Goal: Information Seeking & Learning: Compare options

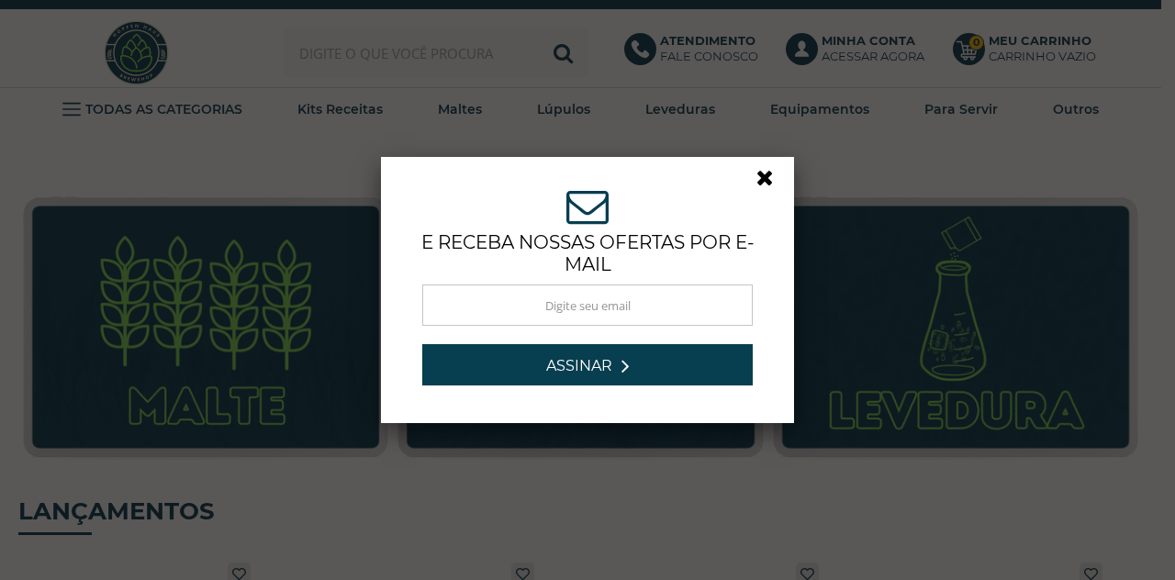
click at [757, 179] on link at bounding box center [773, 182] width 33 height 33
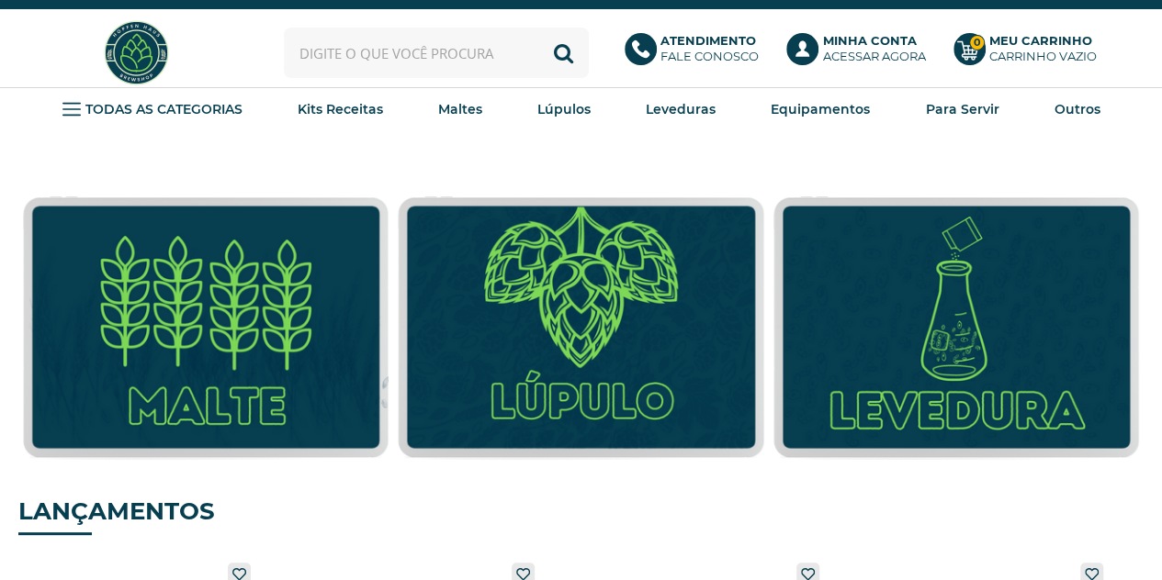
click at [486, 54] on input "text" at bounding box center [437, 53] width 306 height 51
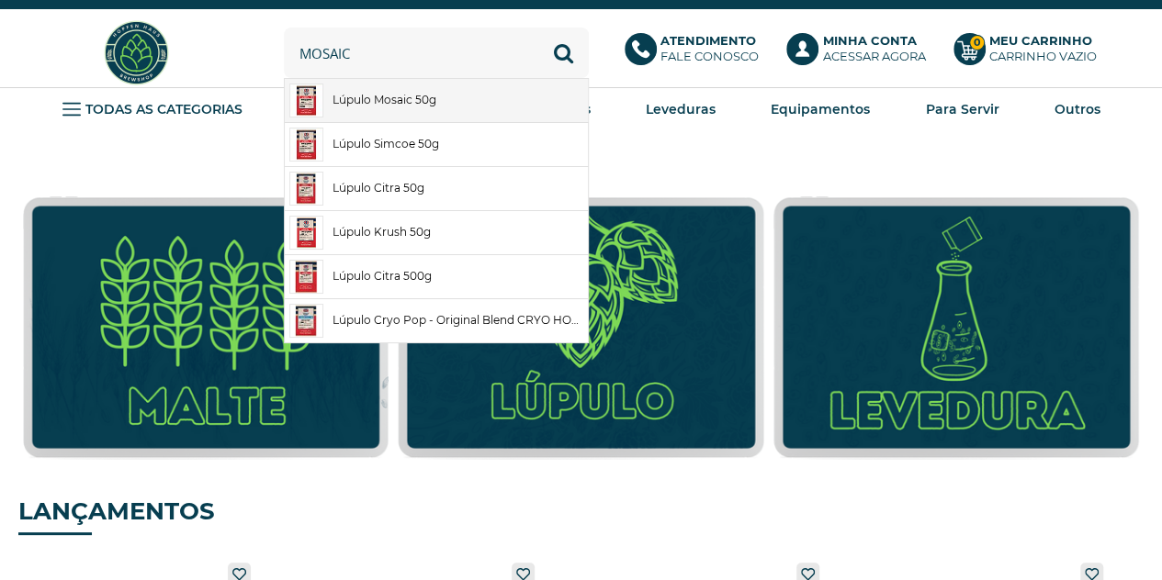
click at [389, 110] on link "Lúpulo Mosaic 50g" at bounding box center [436, 100] width 303 height 43
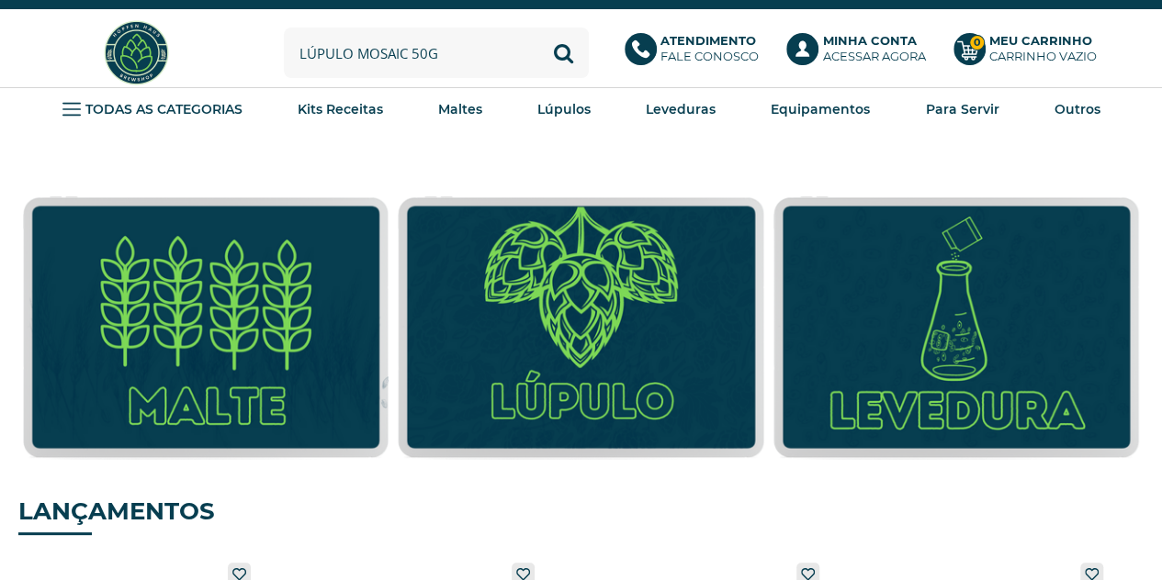
type input "Lúpulo Mosaic 50g"
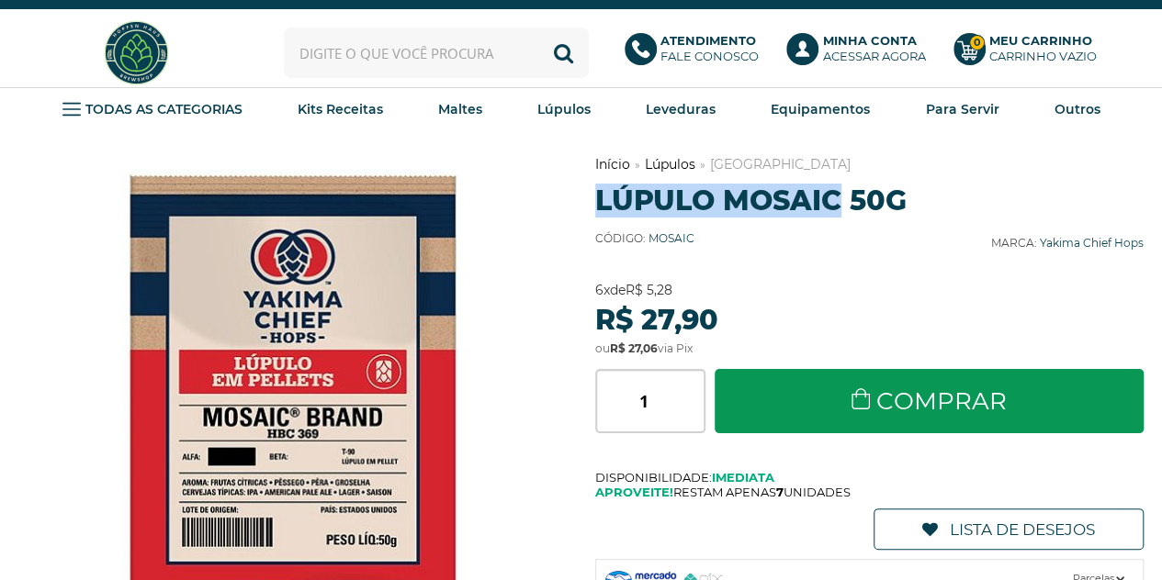
drag, startPoint x: 596, startPoint y: 204, endPoint x: 841, endPoint y: 201, distance: 245.2
click at [841, 201] on h1 "Lúpulo Mosaic 50g" at bounding box center [869, 201] width 548 height 34
copy h1 "Lúpulo Mosaic"
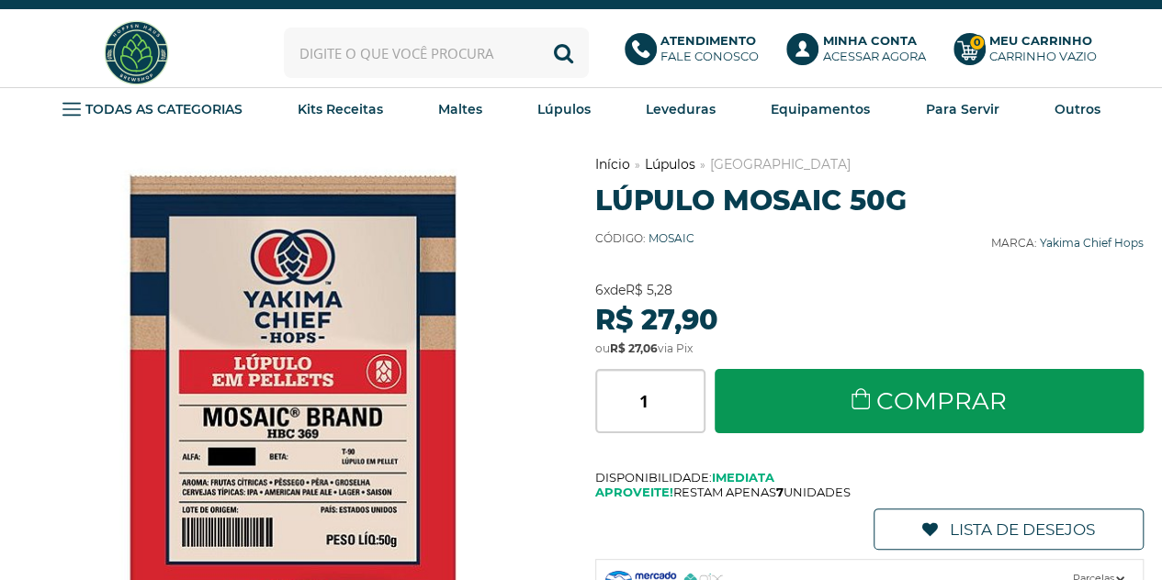
click at [399, 41] on input "text" at bounding box center [437, 53] width 306 height 51
paste input "Lúpulo Mosaic"
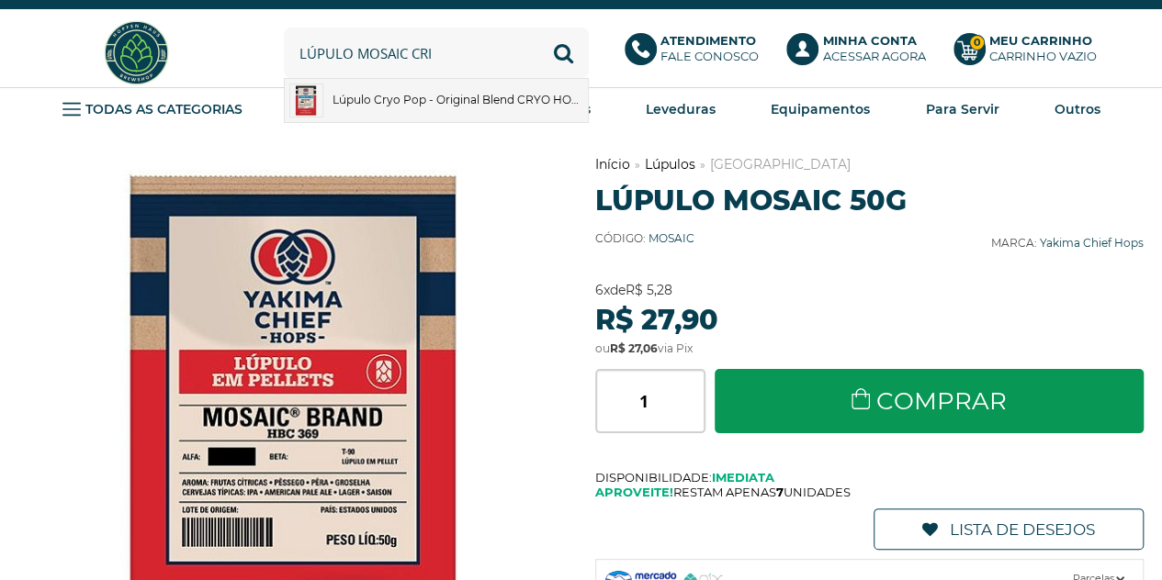
click at [399, 100] on link "Lúpulo Cryo Pop - Original Blend CRYO HOPS 25g" at bounding box center [436, 100] width 303 height 43
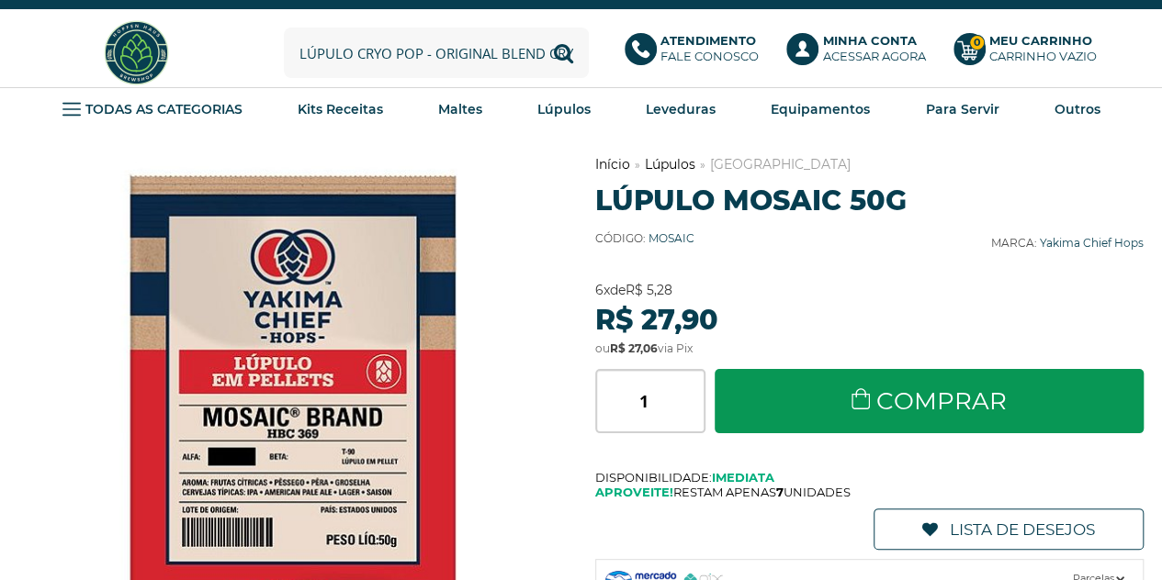
type input "Lúpulo Cryo Pop - Original Blend CRYO HOPS 25g"
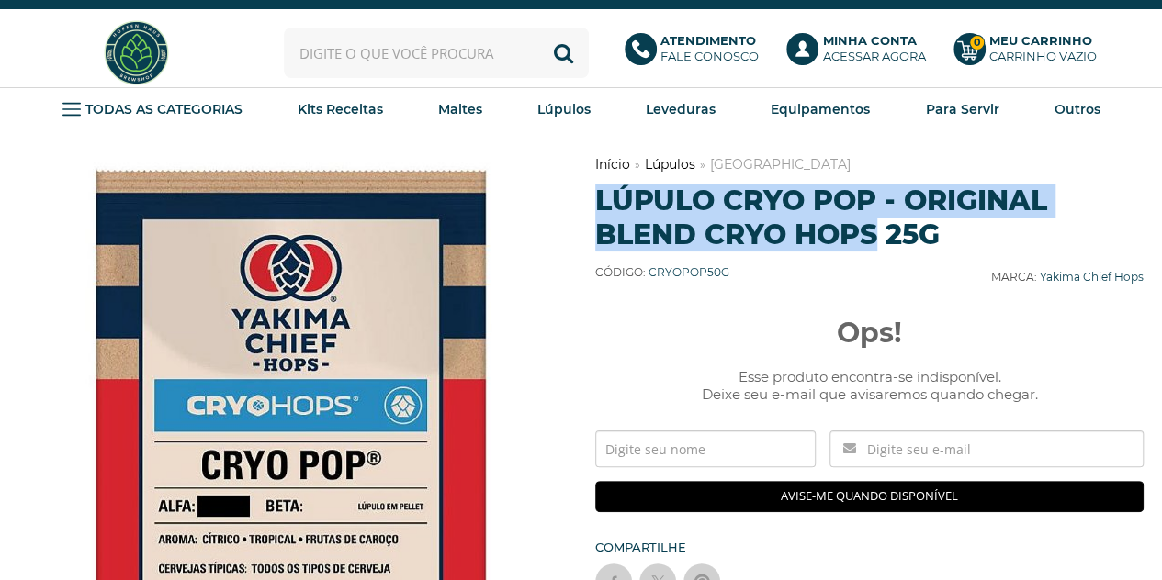
drag, startPoint x: 593, startPoint y: 197, endPoint x: 877, endPoint y: 230, distance: 285.7
click at [877, 230] on div "Previous Next Lista de Desejos Início Lúpulos" at bounding box center [580, 514] width 1125 height 718
copy h1 "Lúpulo Cryo Pop - Original Blend CRYO HOPS"
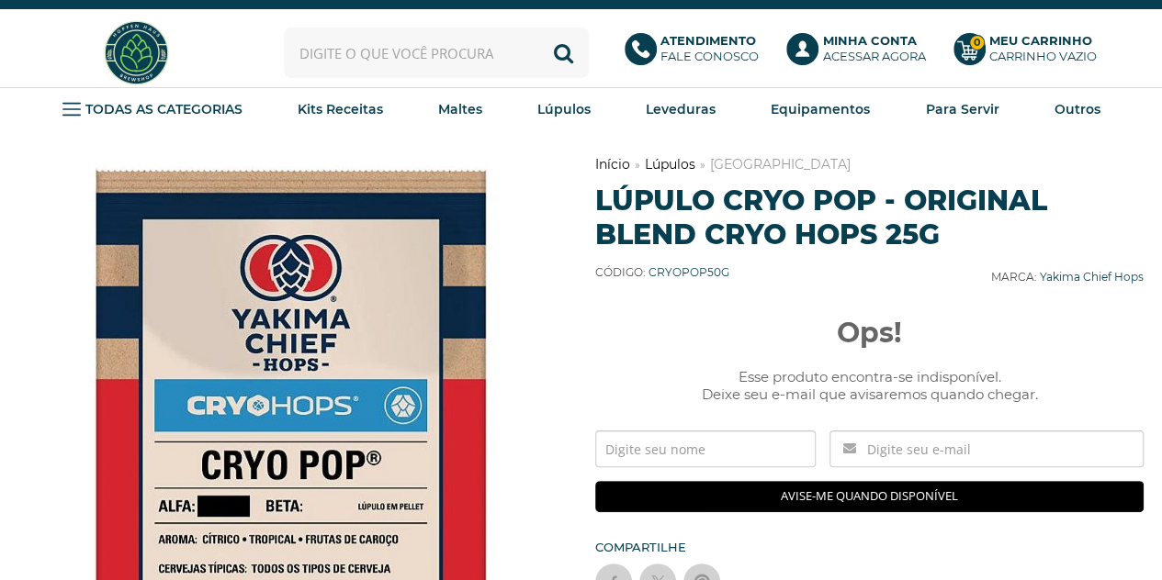
click at [364, 53] on input "text" at bounding box center [437, 53] width 306 height 51
paste input "Lúpulo Cryo Pop - Original Blend CRYO HOPS"
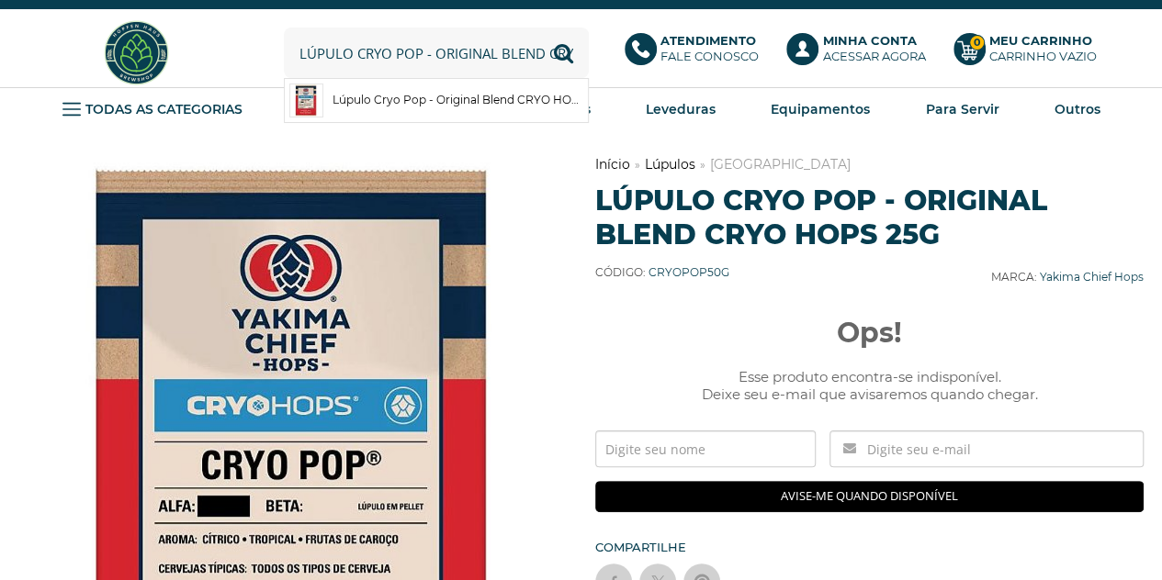
drag, startPoint x: 373, startPoint y: 50, endPoint x: 358, endPoint y: 54, distance: 15.4
click at [358, 54] on input "Lúpulo Cryo Pop - Original Blend CRYO HOPS" at bounding box center [437, 53] width 306 height 51
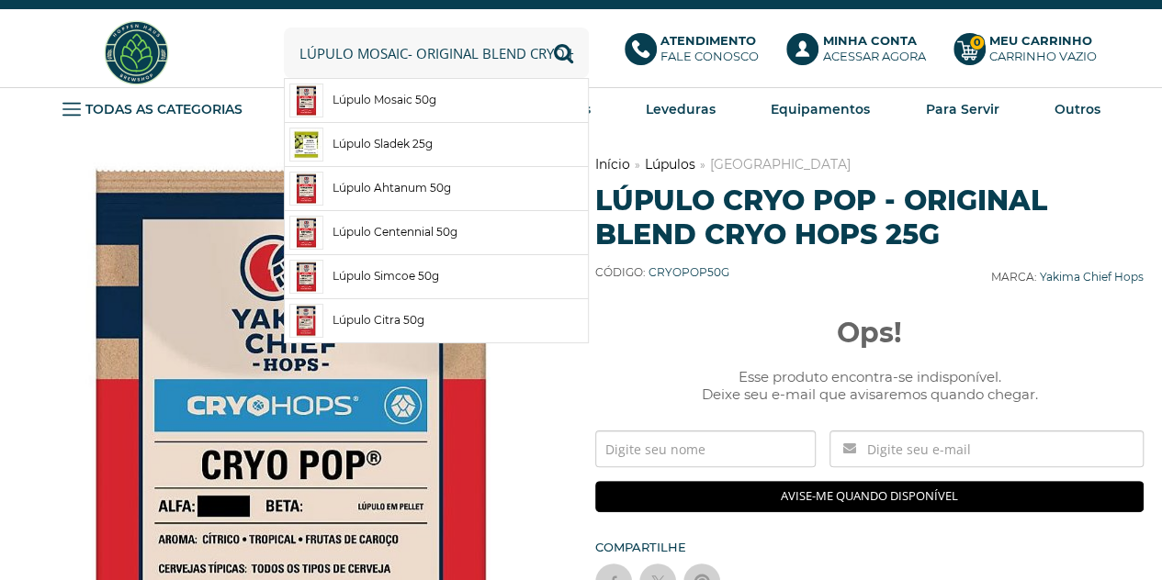
scroll to position [0, 33]
drag, startPoint x: 407, startPoint y: 55, endPoint x: 500, endPoint y: 55, distance: 92.7
click at [500, 55] on input "Lúpulo Mosaic- Original Blend CRYO HOPS" at bounding box center [437, 53] width 306 height 51
type input "Lúpulo Mosaic CRYO HOPS"
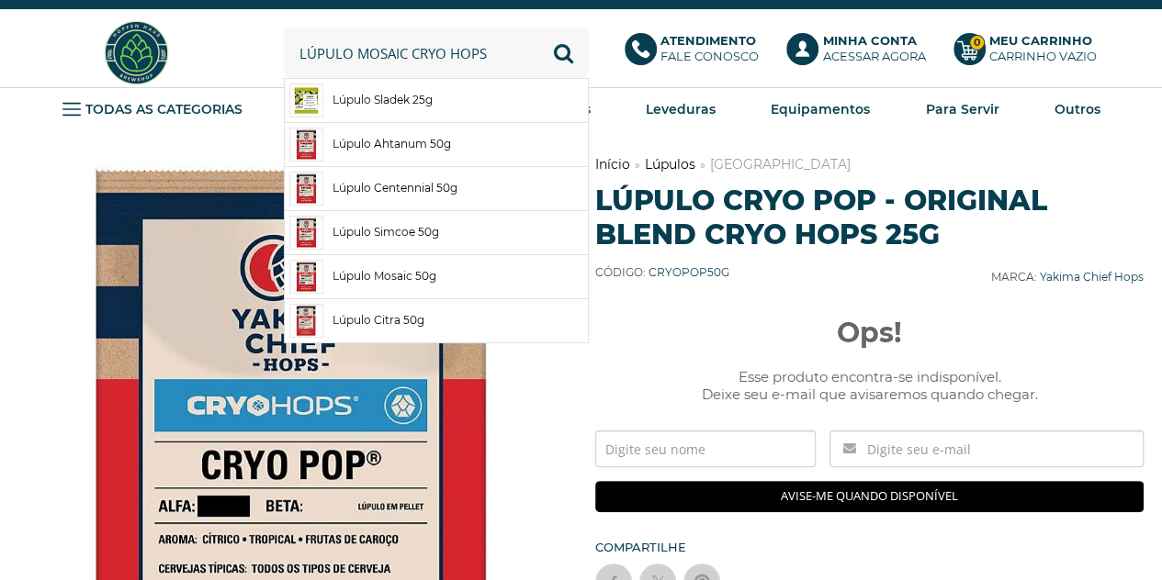
click at [538, 28] on button "Buscar" at bounding box center [563, 53] width 51 height 51
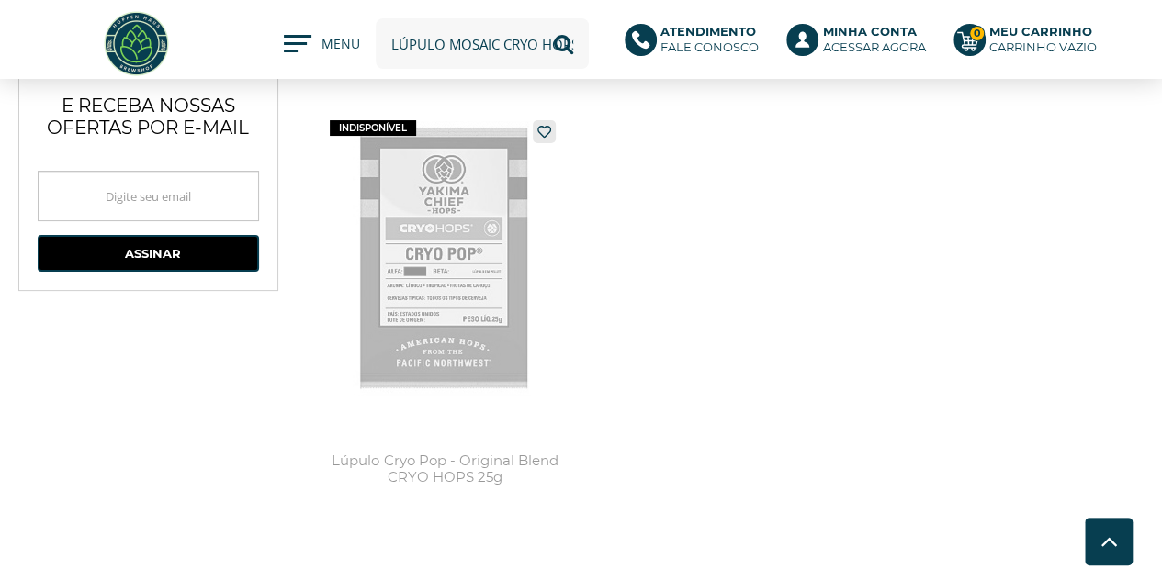
scroll to position [65, 0]
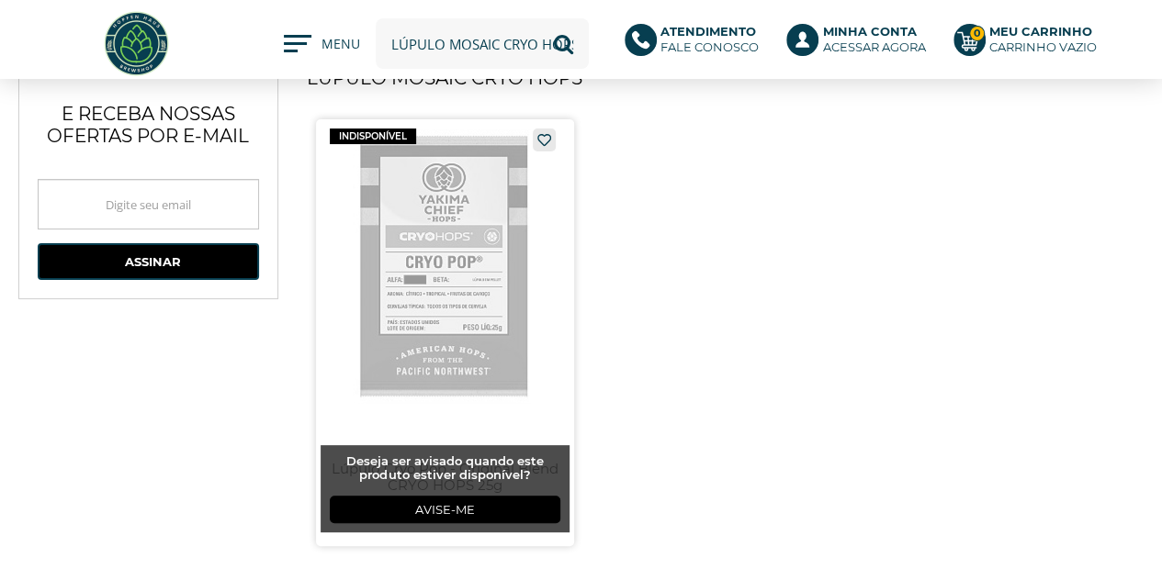
click at [447, 267] on link at bounding box center [445, 332] width 258 height 427
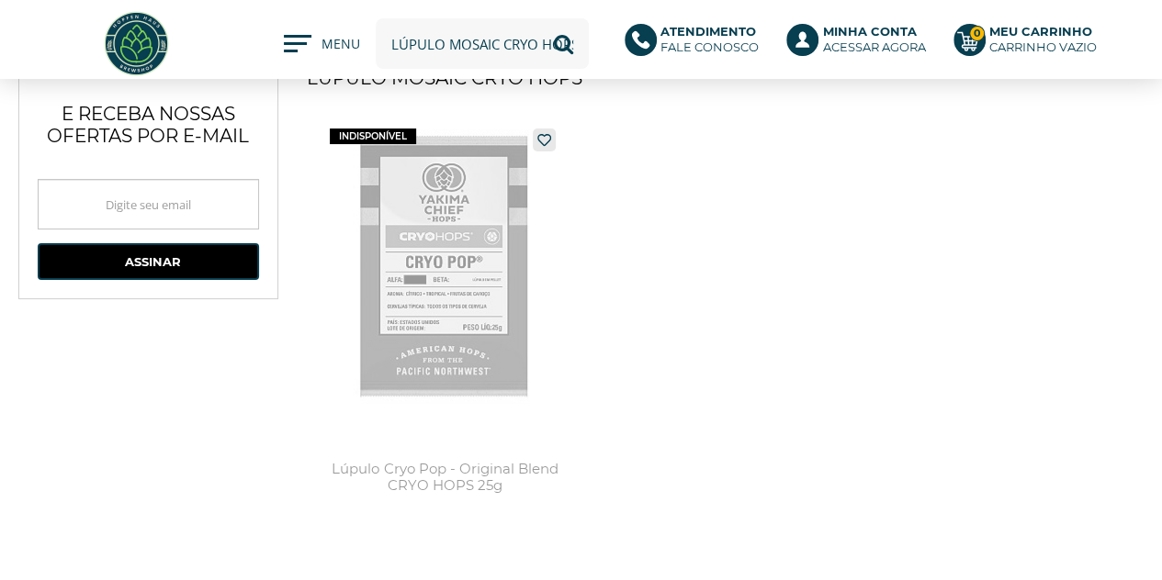
scroll to position [0, 0]
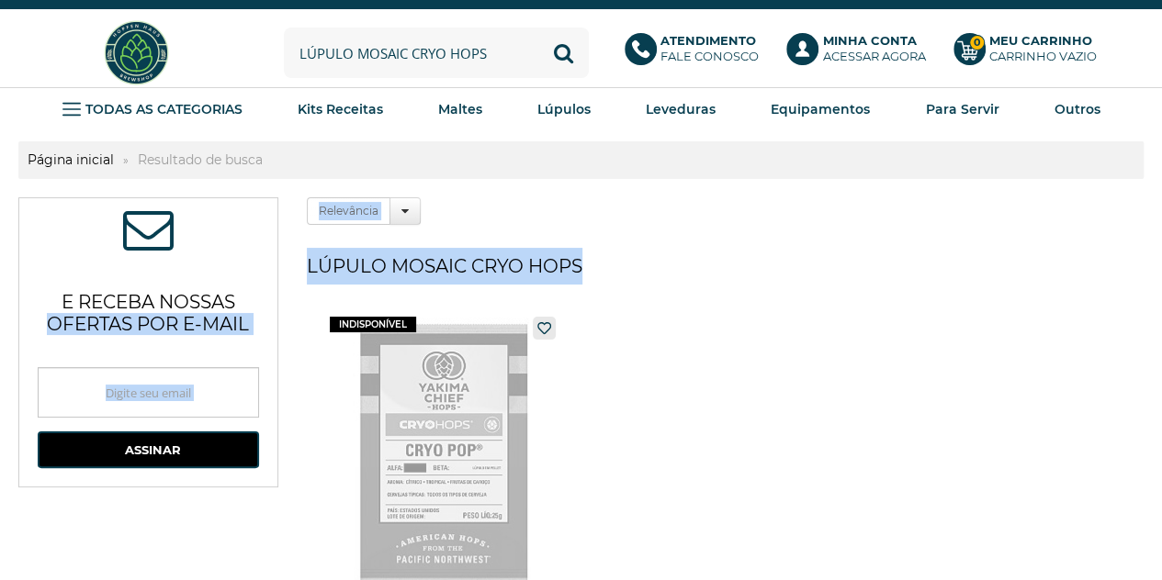
drag, startPoint x: 590, startPoint y: 264, endPoint x: 272, endPoint y: 269, distance: 318.7
click at [272, 269] on div "ASSINE NOSSA NEWSLETTER e receba nossas ofertas por e-mail Obrigado por se insc…" at bounding box center [580, 508] width 1125 height 623
click at [546, 259] on h1 "Lúpulo Mosaic CRYO HOPS" at bounding box center [725, 266] width 837 height 37
click at [298, 273] on div "ASSINE NOSSA NEWSLETTER e receba nossas ofertas por e-mail Obrigado por se insc…" at bounding box center [580, 508] width 1125 height 623
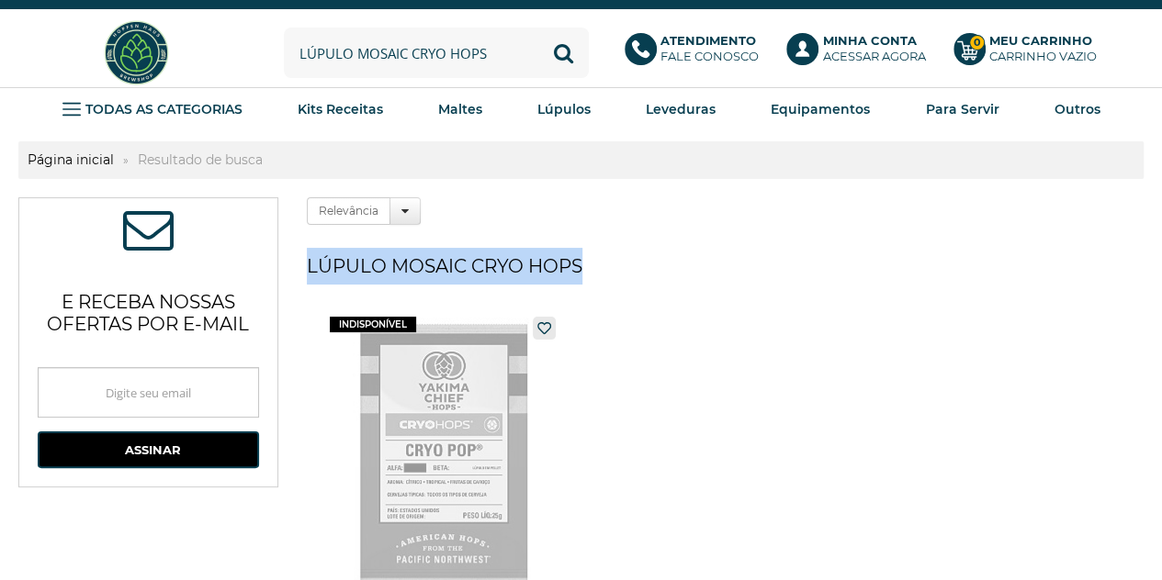
drag, startPoint x: 347, startPoint y: 265, endPoint x: 579, endPoint y: 267, distance: 231.4
click at [579, 267] on h1 "Lúpulo Mosaic CRYO HOPS" at bounding box center [725, 266] width 837 height 37
copy h1 "Lúpulo Mosaic CRYO HOPS"
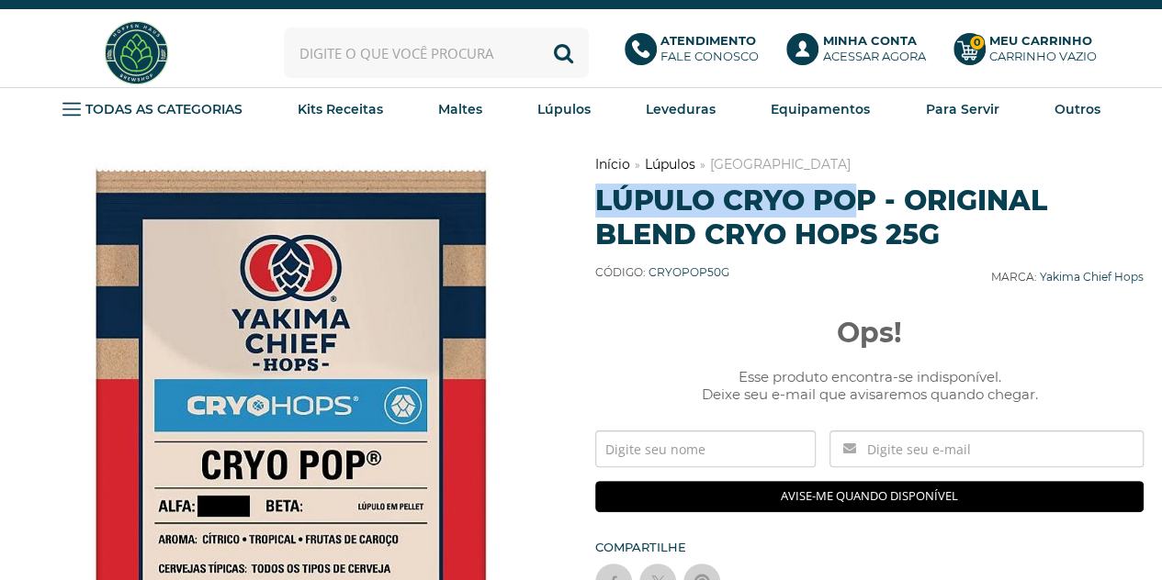
drag, startPoint x: 599, startPoint y: 202, endPoint x: 845, endPoint y: 185, distance: 246.7
click at [845, 185] on h1 "Lúpulo Cryo Pop - Original Blend CRYO HOPS 25g" at bounding box center [869, 218] width 548 height 68
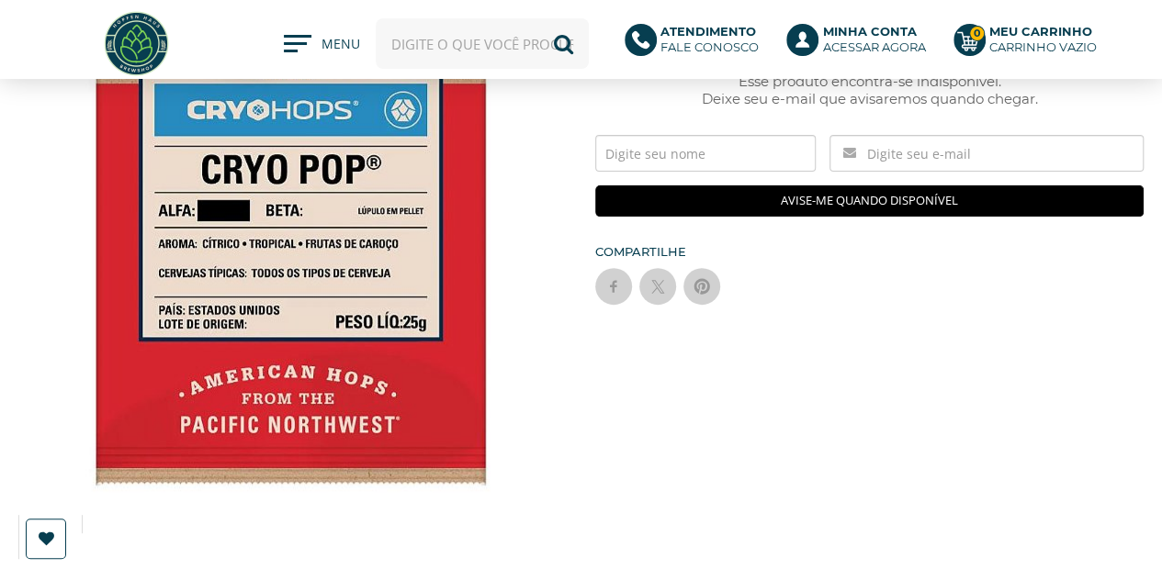
scroll to position [194, 0]
